Goal: Task Accomplishment & Management: Use online tool/utility

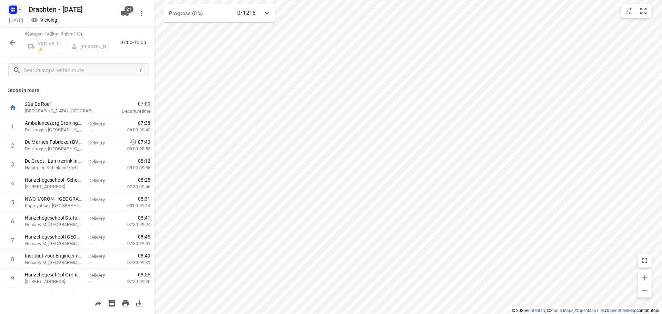
click at [17, 10] on rect "button" at bounding box center [13, 10] width 8 height 8
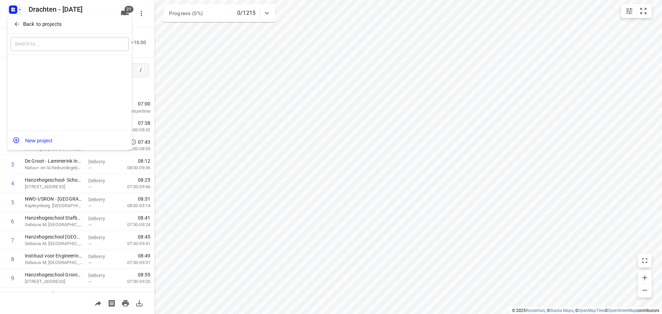
click at [36, 26] on p "Back to projects" at bounding box center [42, 24] width 39 height 8
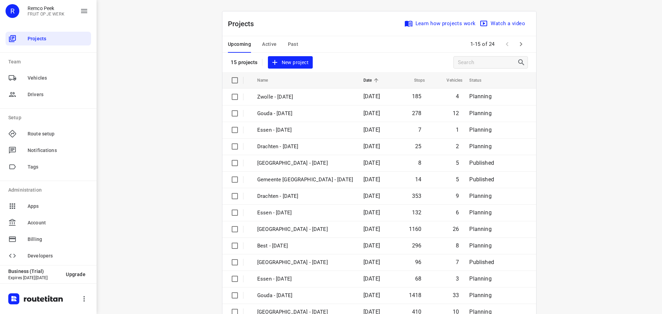
click at [272, 42] on span "Active" at bounding box center [269, 44] width 14 height 9
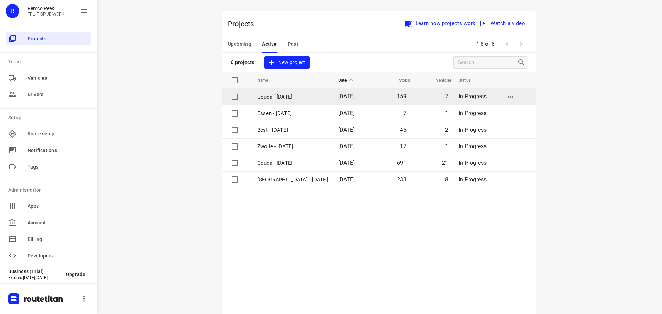
click at [281, 98] on p "Gouda - [DATE]" at bounding box center [292, 97] width 71 height 8
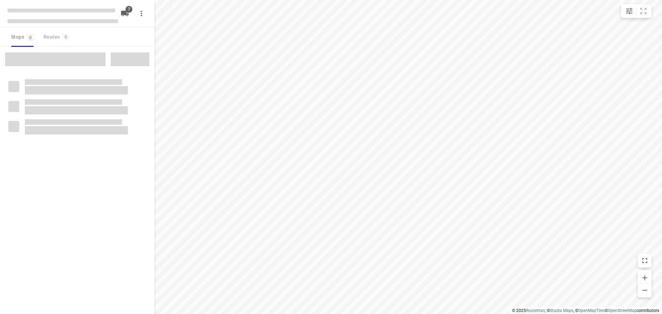
checkbox input "true"
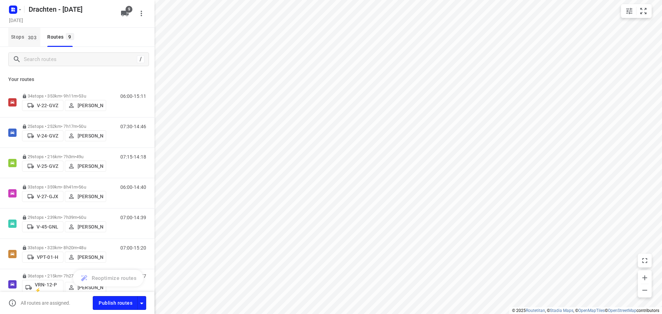
click at [35, 38] on span "303" at bounding box center [32, 37] width 12 height 7
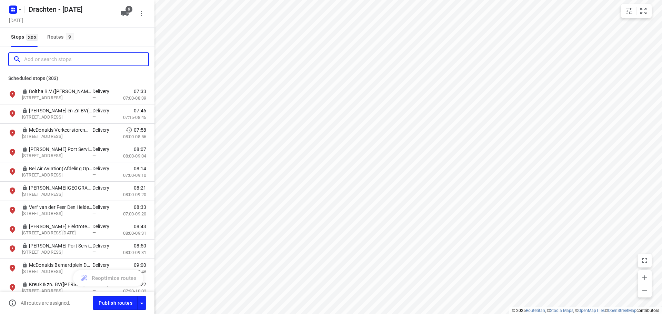
click at [47, 56] on input "Add or search stops" at bounding box center [86, 59] width 124 height 11
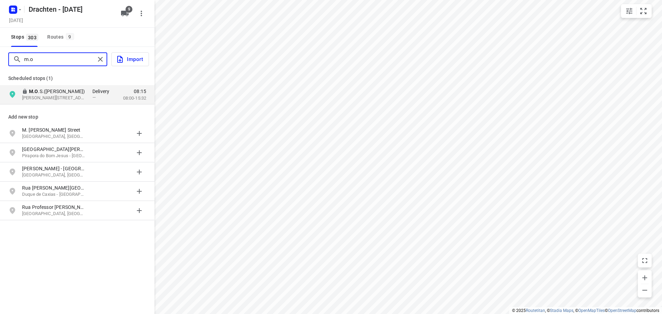
click at [36, 58] on input "m.o" at bounding box center [59, 59] width 71 height 11
click at [36, 58] on input "m.o" at bounding box center [80, 59] width 113 height 11
type input "kooistra"
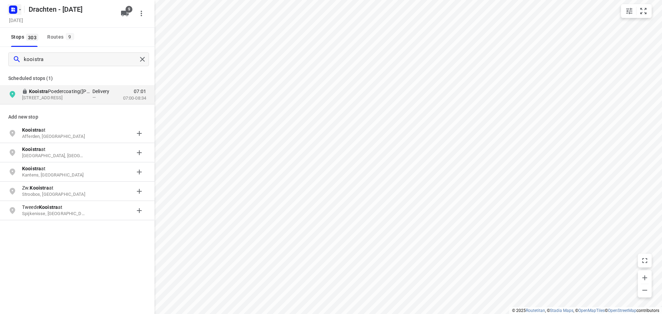
click at [16, 8] on rect "button" at bounding box center [13, 10] width 8 height 8
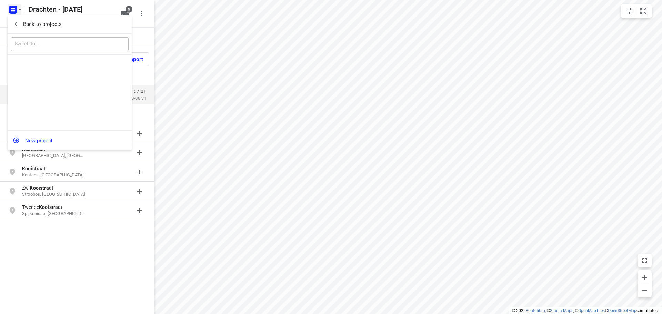
click at [47, 24] on p "Back to projects" at bounding box center [42, 24] width 39 height 8
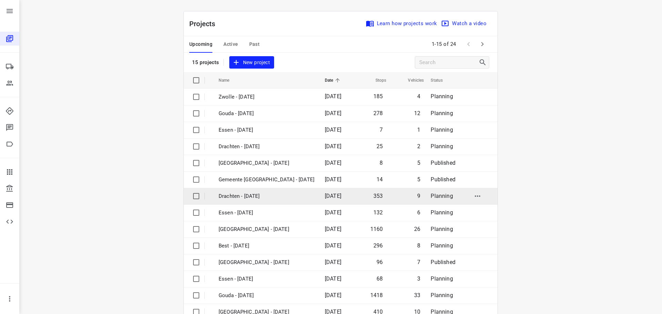
click at [259, 198] on p "Drachten - [DATE]" at bounding box center [267, 196] width 96 height 8
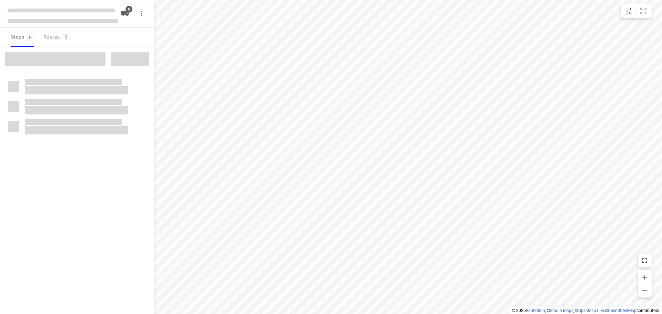
checkbox input "true"
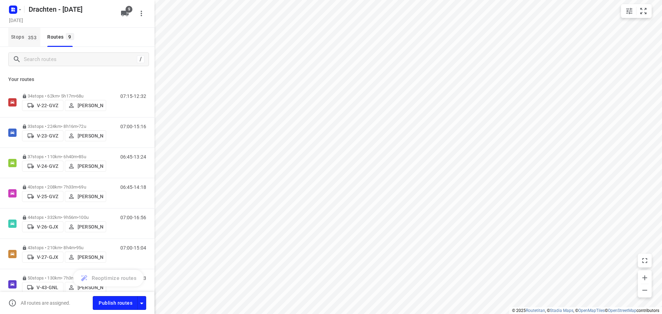
click at [34, 37] on span "353" at bounding box center [32, 37] width 12 height 7
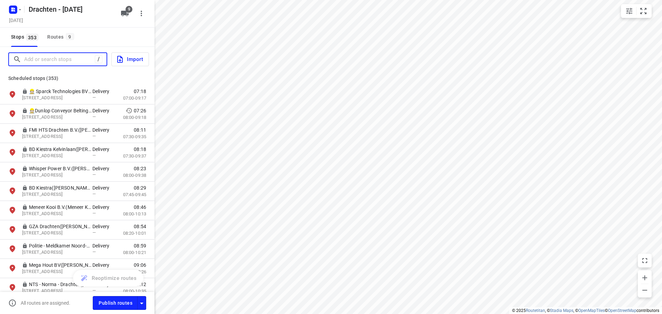
click at [29, 56] on input "Add or search stops" at bounding box center [59, 59] width 71 height 11
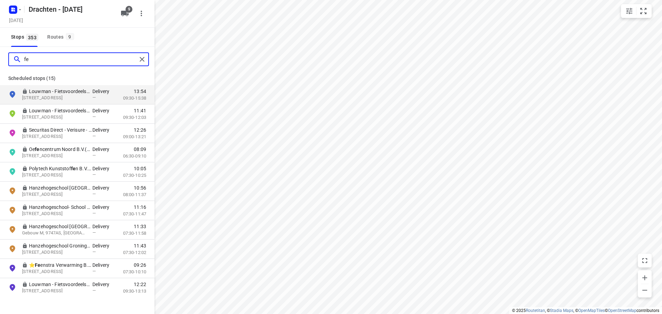
type input "f"
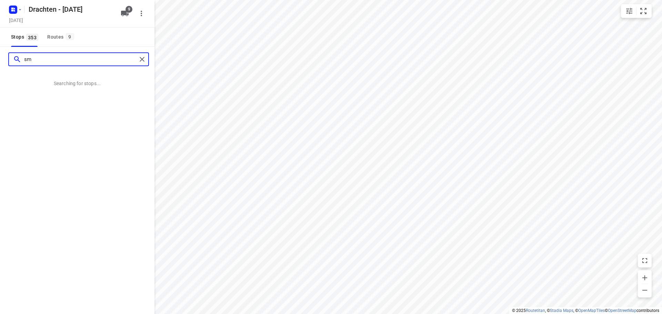
type input "s"
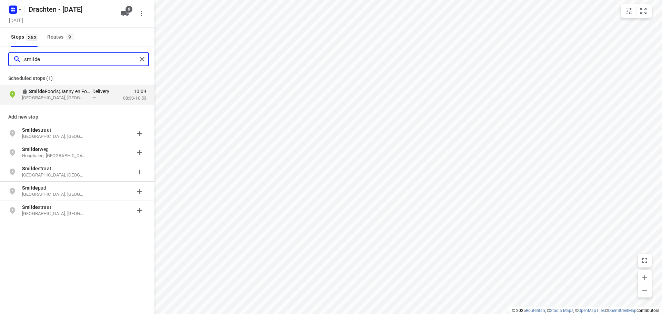
type input "smilde"
click at [43, 33] on div "Stops 353 Routes 9" at bounding box center [42, 37] width 68 height 19
click at [51, 37] on div "Routes 9" at bounding box center [61, 37] width 29 height 9
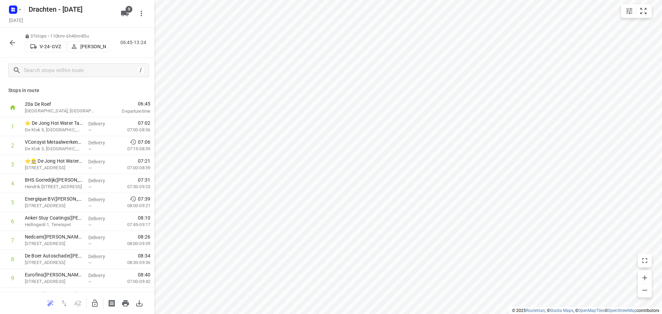
click at [14, 39] on icon "button" at bounding box center [12, 43] width 8 height 8
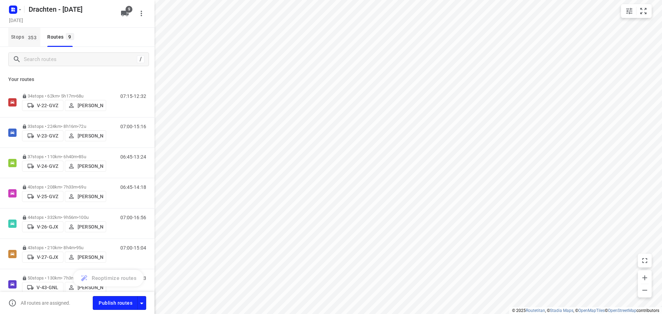
click at [20, 36] on span "Stops 353" at bounding box center [25, 37] width 29 height 9
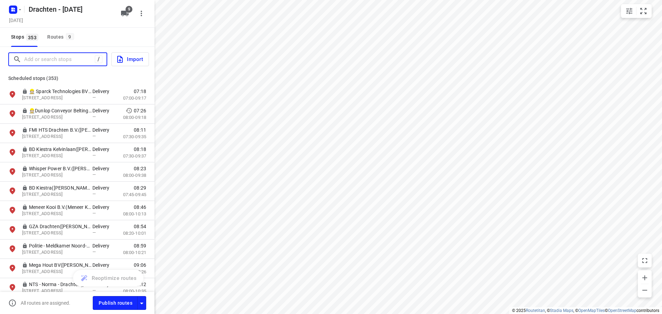
click at [47, 56] on input "Add or search stops" at bounding box center [59, 59] width 71 height 11
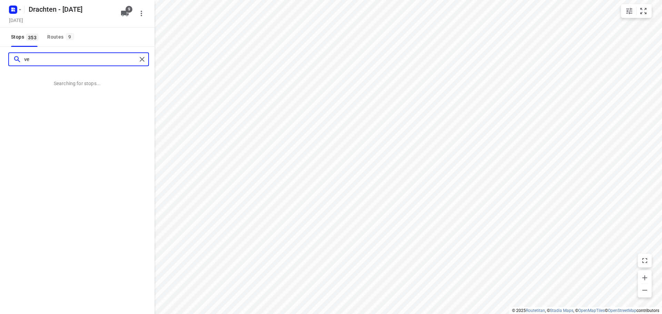
type input "v"
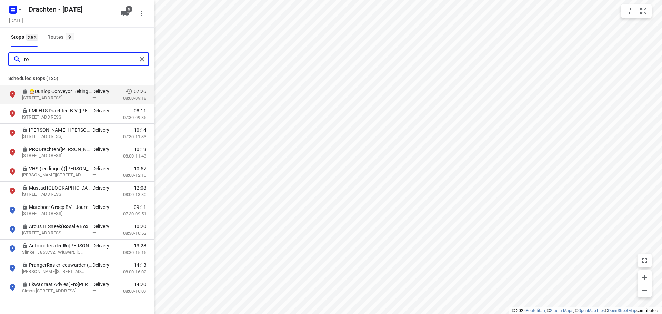
type input "r"
type input "t"
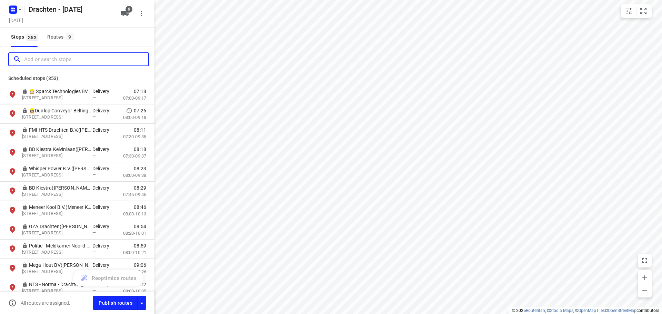
type input "p"
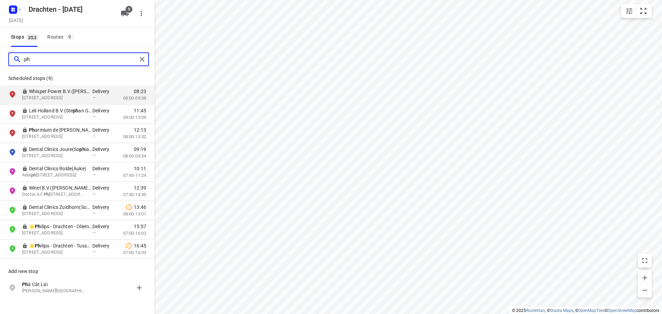
type input "p"
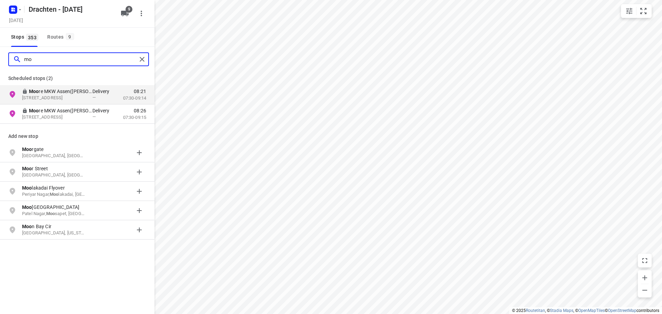
type input "m"
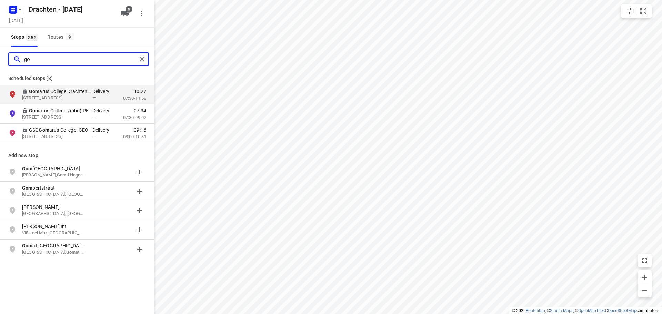
type input "g"
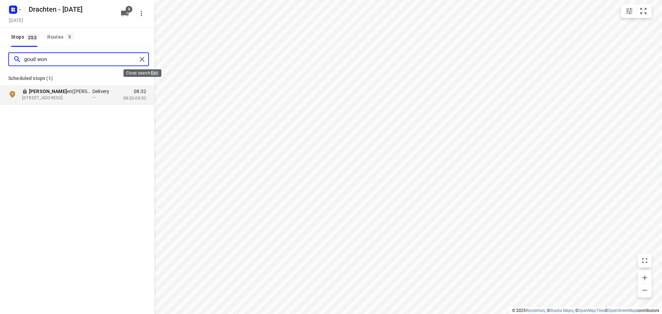
type input "goud won"
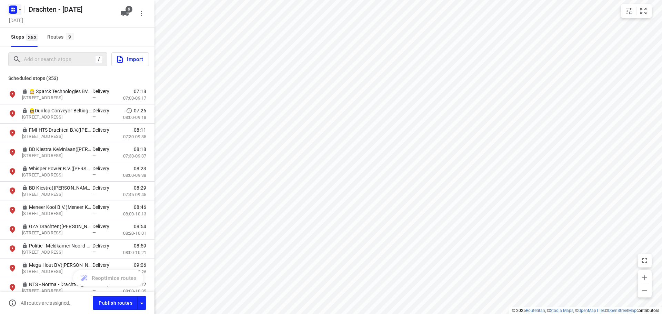
click at [15, 10] on rect "button" at bounding box center [13, 10] width 8 height 8
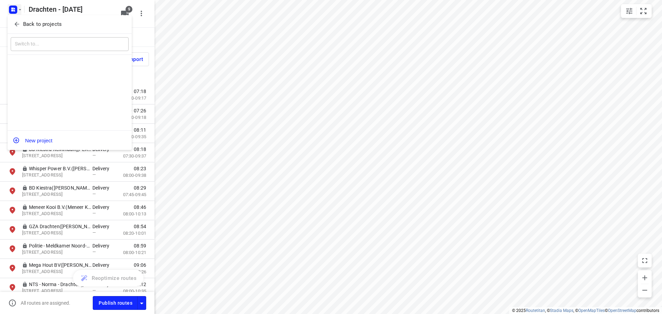
click at [53, 23] on p "Back to projects" at bounding box center [42, 24] width 39 height 8
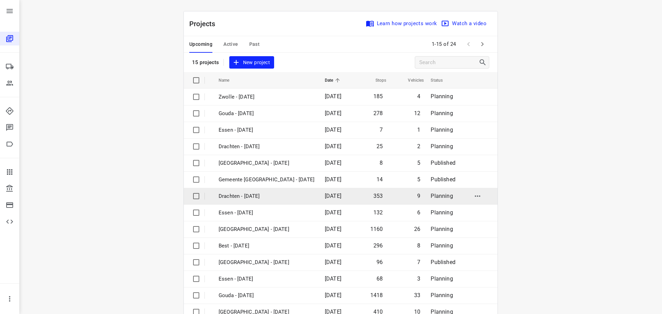
scroll to position [34, 0]
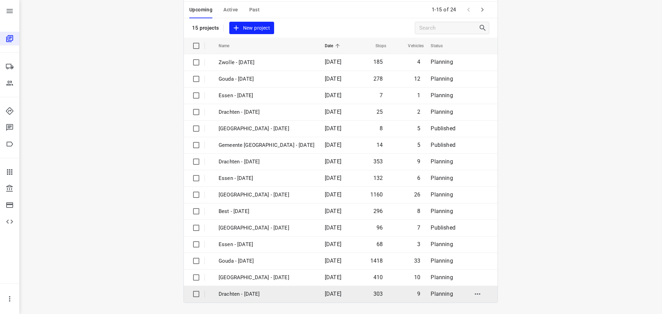
click at [244, 295] on p "Drachten - [DATE]" at bounding box center [267, 294] width 96 height 8
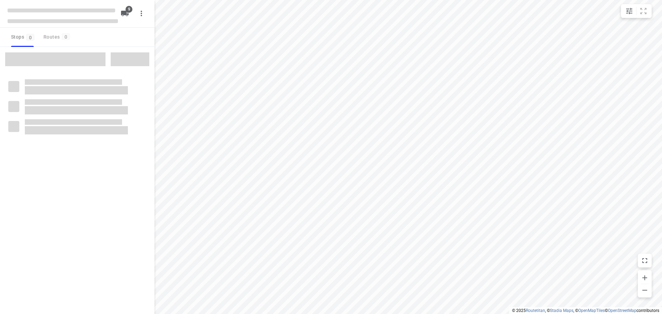
checkbox input "true"
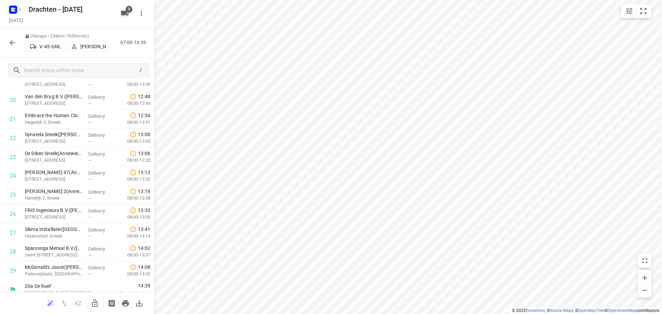
scroll to position [394, 0]
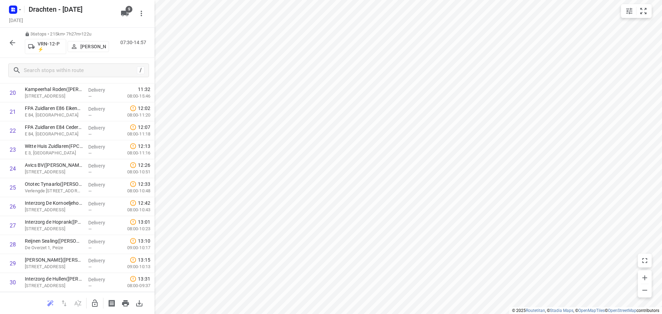
click at [23, 11] on div "Drachten - [DATE]" at bounding box center [61, 8] width 110 height 12
click at [22, 14] on div at bounding box center [14, 9] width 17 height 13
click at [14, 10] on icon "button" at bounding box center [14, 11] width 2 height 2
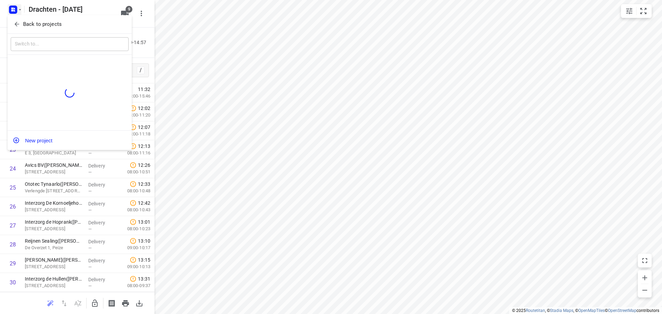
click at [54, 28] on p "Back to projects" at bounding box center [42, 24] width 39 height 8
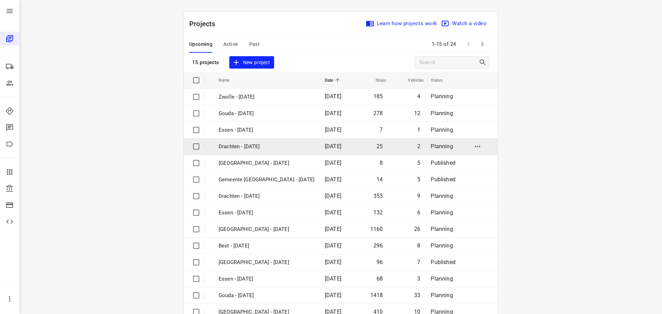
click at [251, 143] on p "Drachten - [DATE]" at bounding box center [267, 147] width 96 height 8
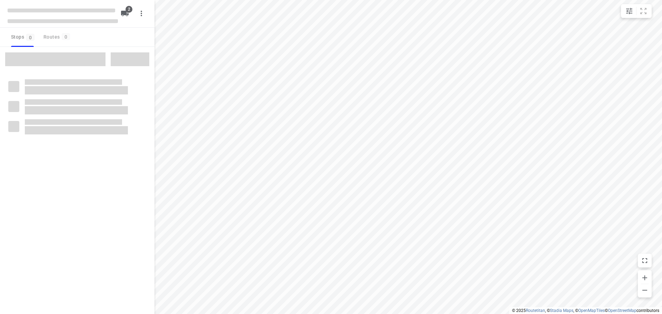
checkbox input "true"
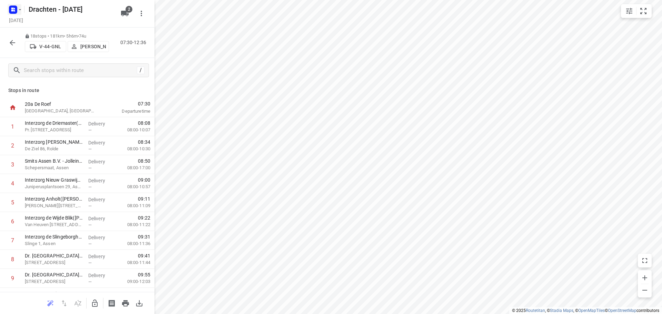
click at [12, 9] on icon "button" at bounding box center [12, 9] width 2 height 2
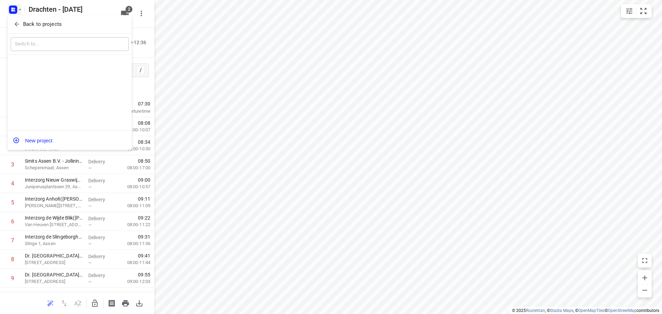
click at [45, 20] on button "Back to projects" at bounding box center [70, 24] width 118 height 11
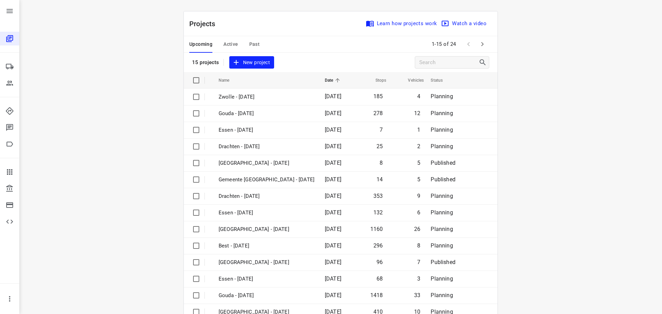
click at [257, 49] on div "Upcoming Active Past" at bounding box center [229, 44] width 81 height 17
click at [257, 47] on div "Upcoming Active Past" at bounding box center [229, 44] width 81 height 17
click at [253, 44] on span "Past" at bounding box center [254, 44] width 11 height 9
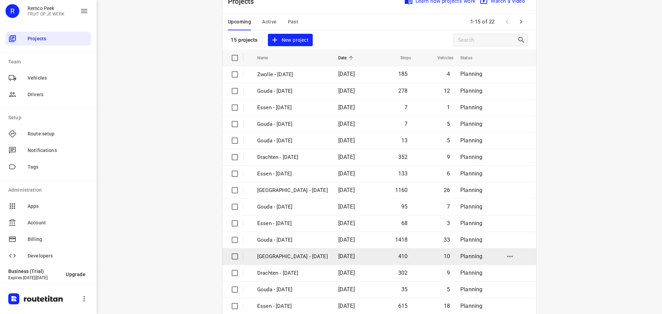
scroll to position [34, 0]
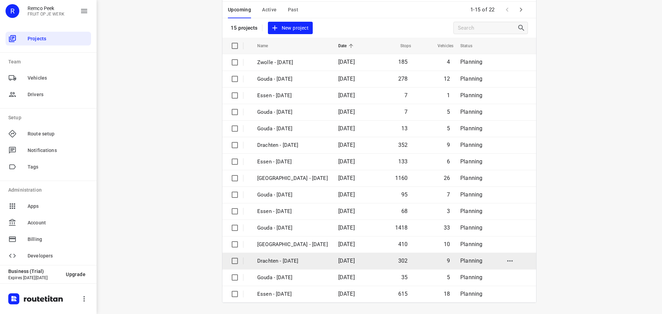
click at [286, 264] on p "Drachten - [DATE]" at bounding box center [292, 261] width 71 height 8
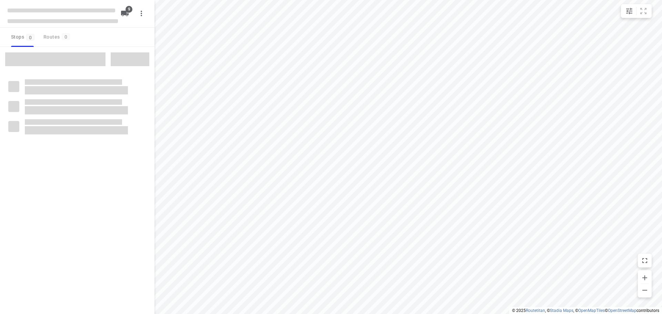
checkbox input "true"
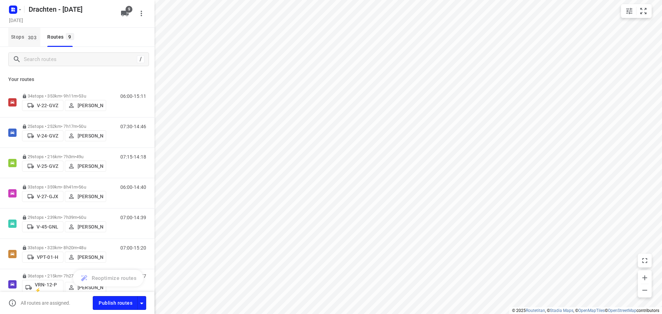
click at [33, 44] on button "Stops 303" at bounding box center [24, 37] width 32 height 19
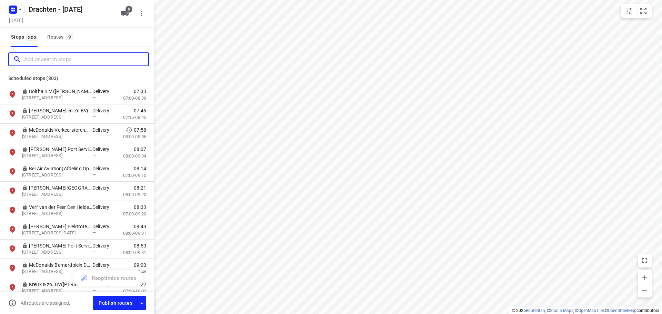
click at [35, 61] on input "Add or search stops" at bounding box center [86, 59] width 124 height 11
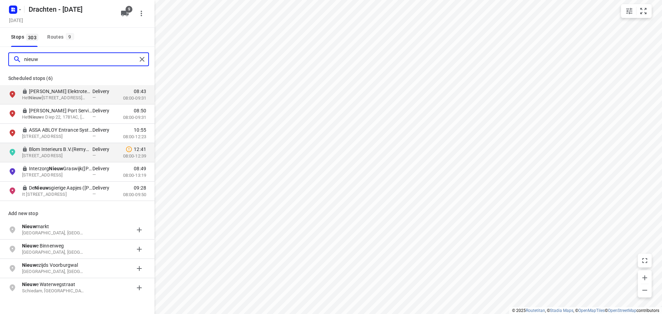
type input "nieuw"
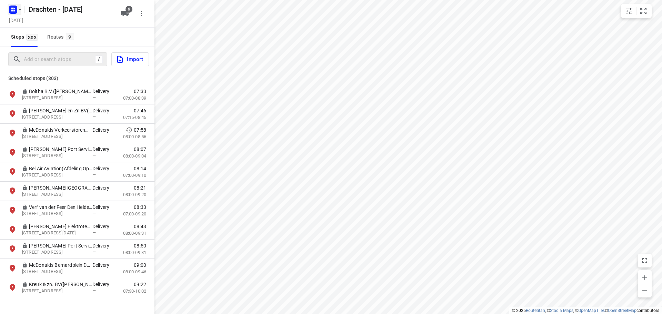
click at [15, 9] on icon "button" at bounding box center [14, 9] width 2 height 2
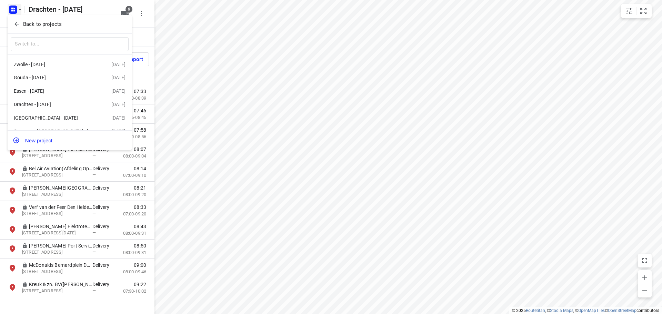
click at [38, 20] on button "Back to projects" at bounding box center [70, 24] width 118 height 11
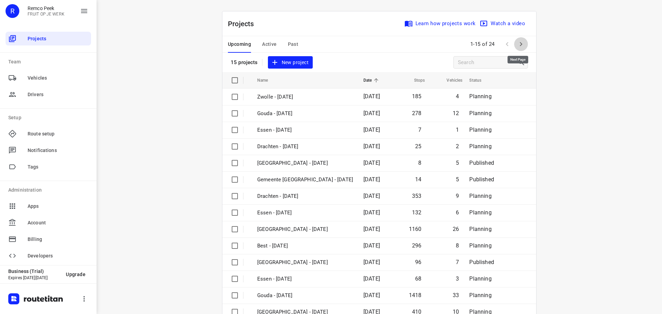
click at [520, 42] on icon "button" at bounding box center [521, 44] width 8 height 8
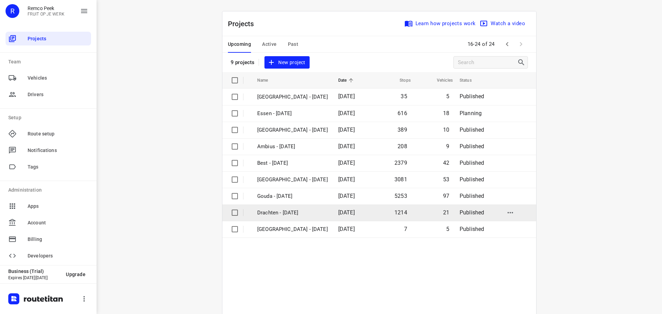
click at [289, 208] on td "Drachten - [DATE]" at bounding box center [291, 213] width 82 height 17
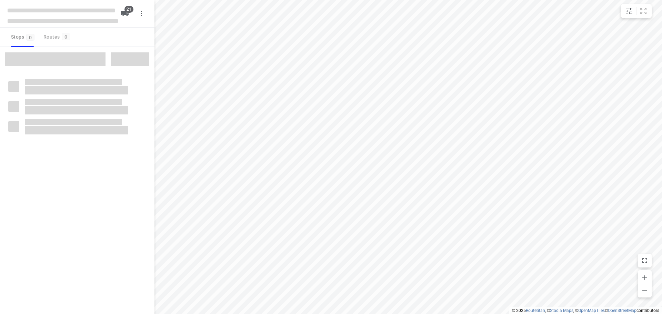
checkbox input "true"
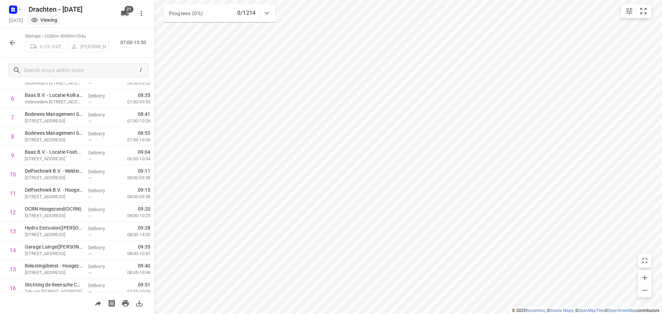
scroll to position [138, 0]
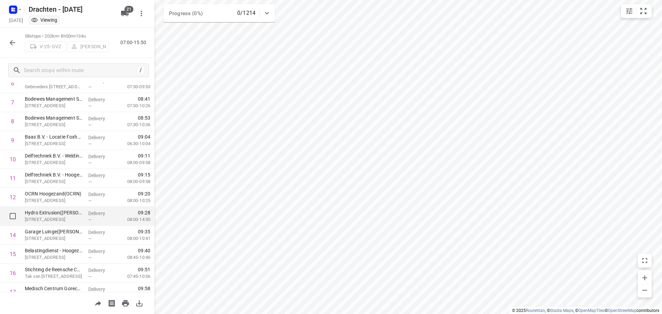
click at [58, 217] on p "[STREET_ADDRESS]" at bounding box center [54, 219] width 58 height 7
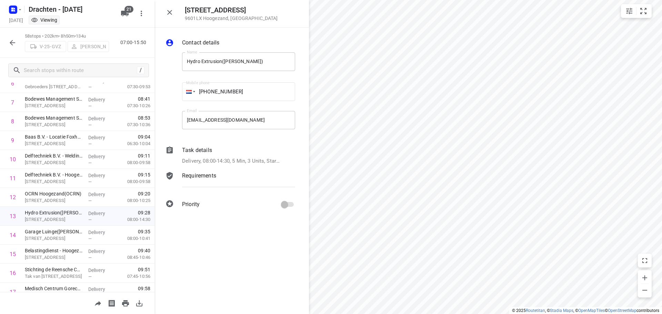
click at [160, 11] on div "[STREET_ADDRESS]" at bounding box center [232, 14] width 155 height 28
click at [161, 11] on div "[STREET_ADDRESS]" at bounding box center [232, 14] width 155 height 28
click at [163, 12] on button "button" at bounding box center [170, 13] width 14 height 14
